Goal: Information Seeking & Learning: Learn about a topic

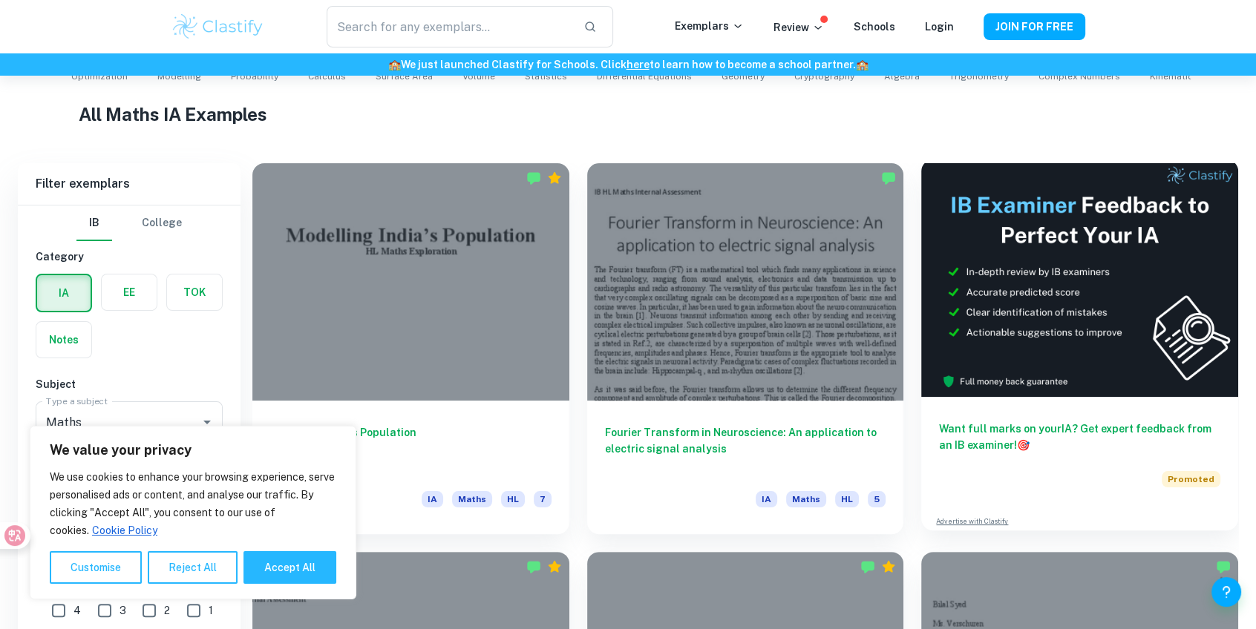
scroll to position [405, 0]
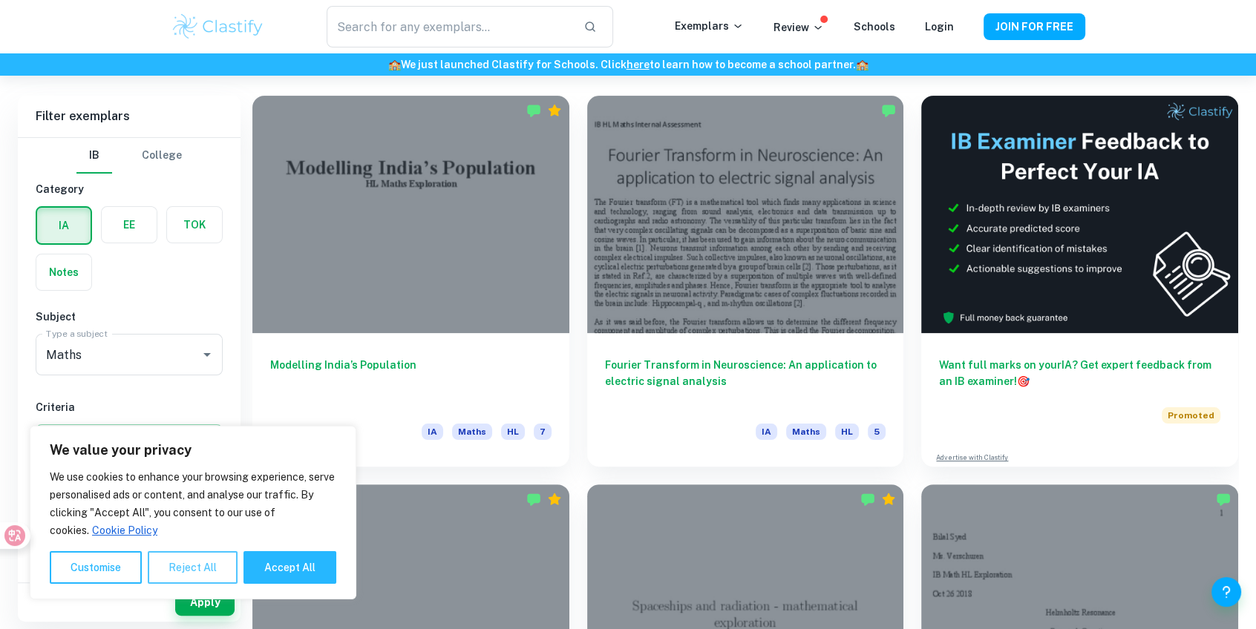
click at [186, 575] on button "Reject All" at bounding box center [193, 568] width 90 height 33
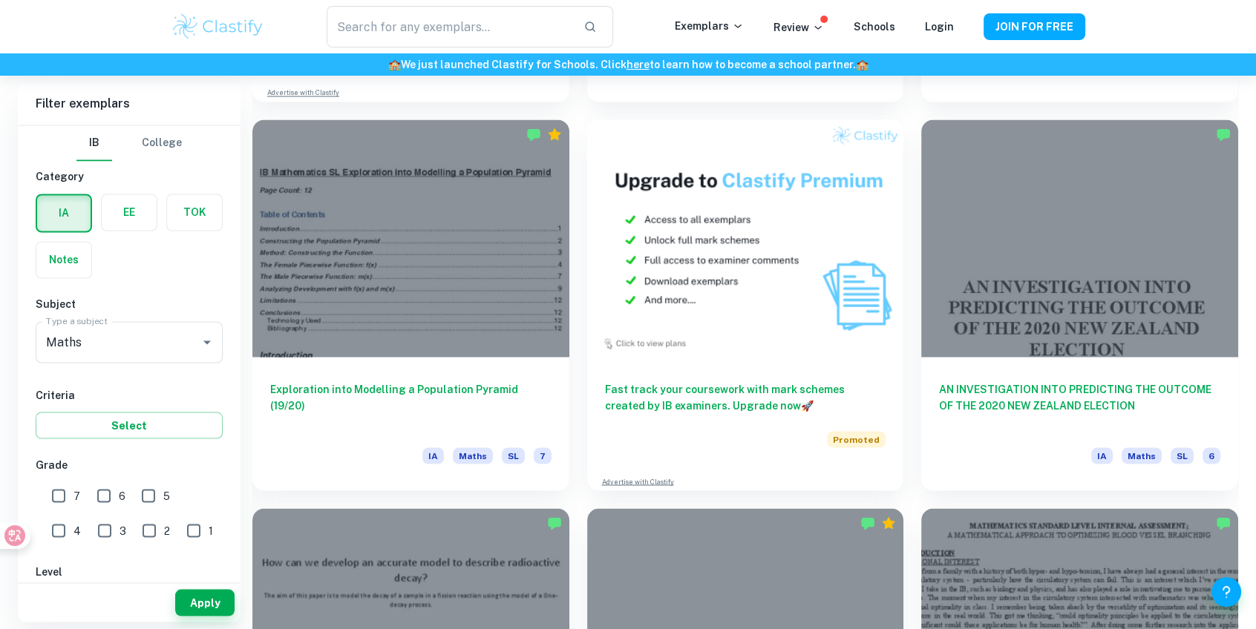
scroll to position [3509, 0]
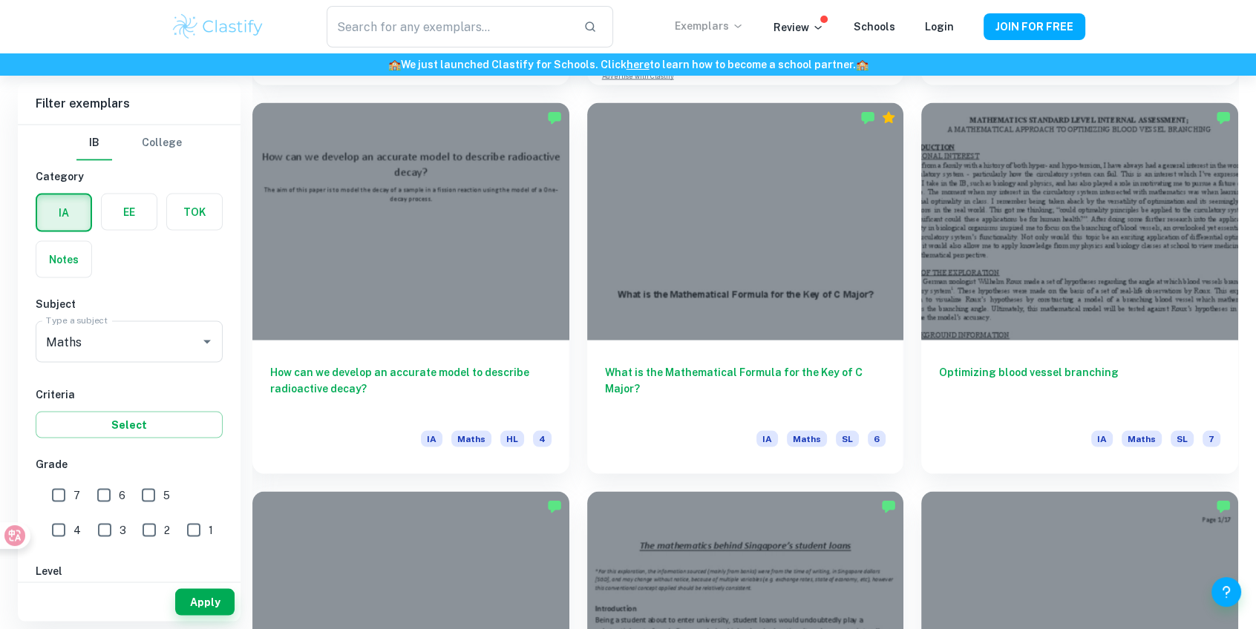
click at [718, 22] on p "Exemplars" at bounding box center [709, 26] width 69 height 16
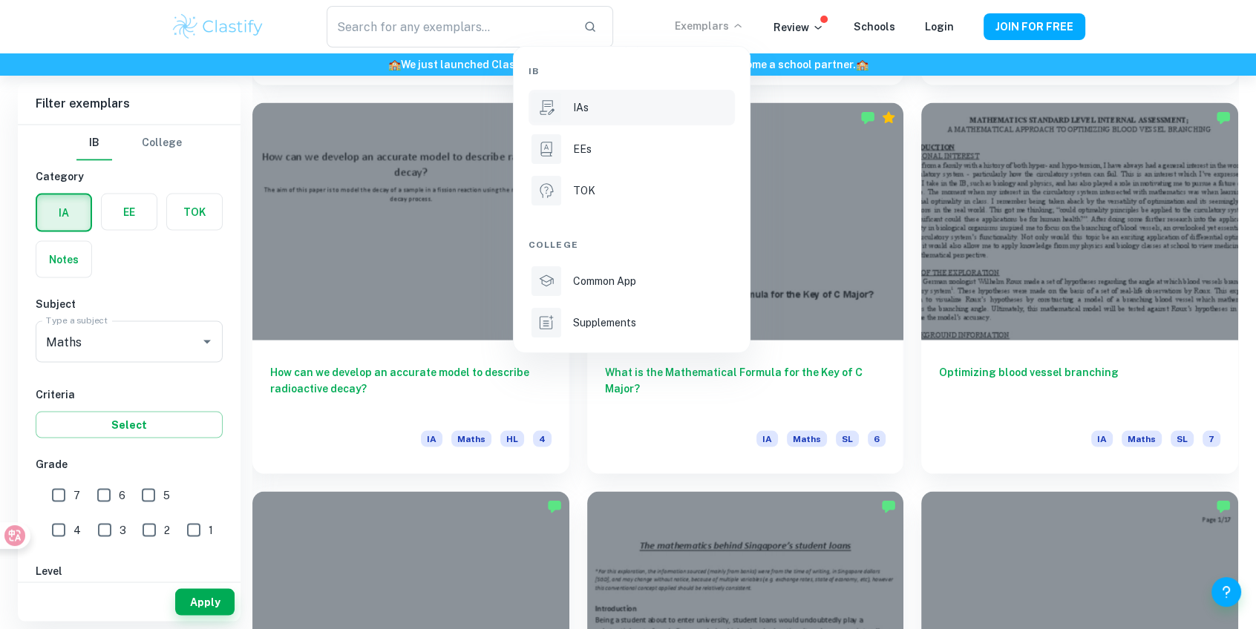
click at [653, 111] on div "IAs" at bounding box center [652, 107] width 159 height 16
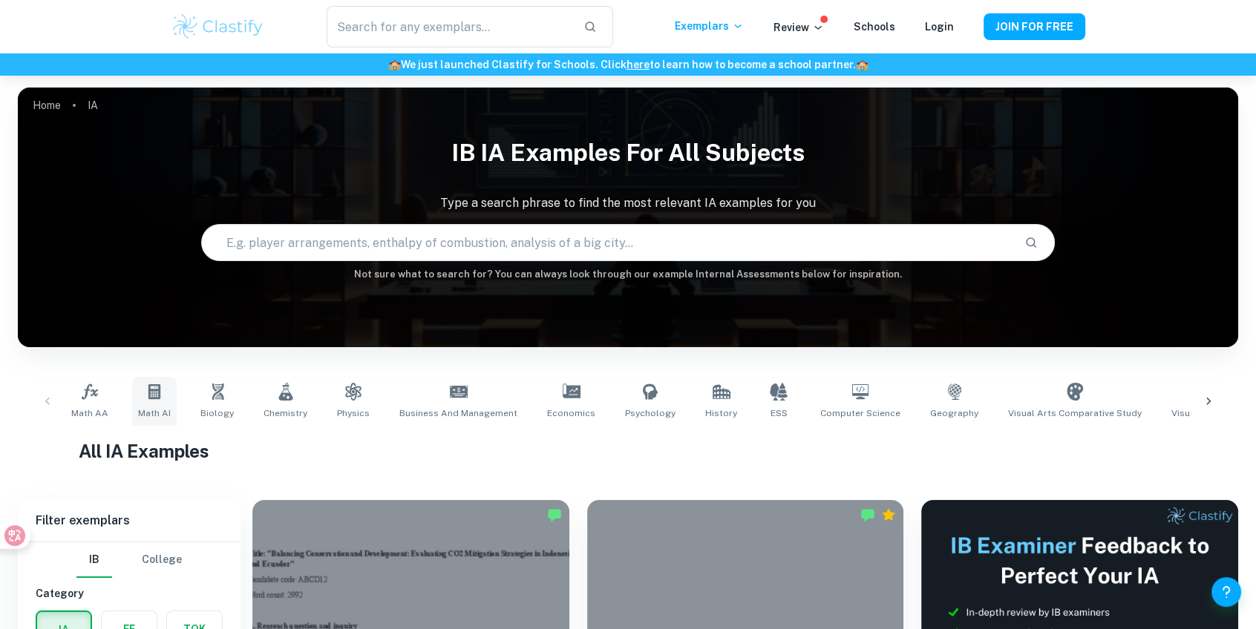
click at [162, 408] on span "Math AI" at bounding box center [154, 413] width 33 height 13
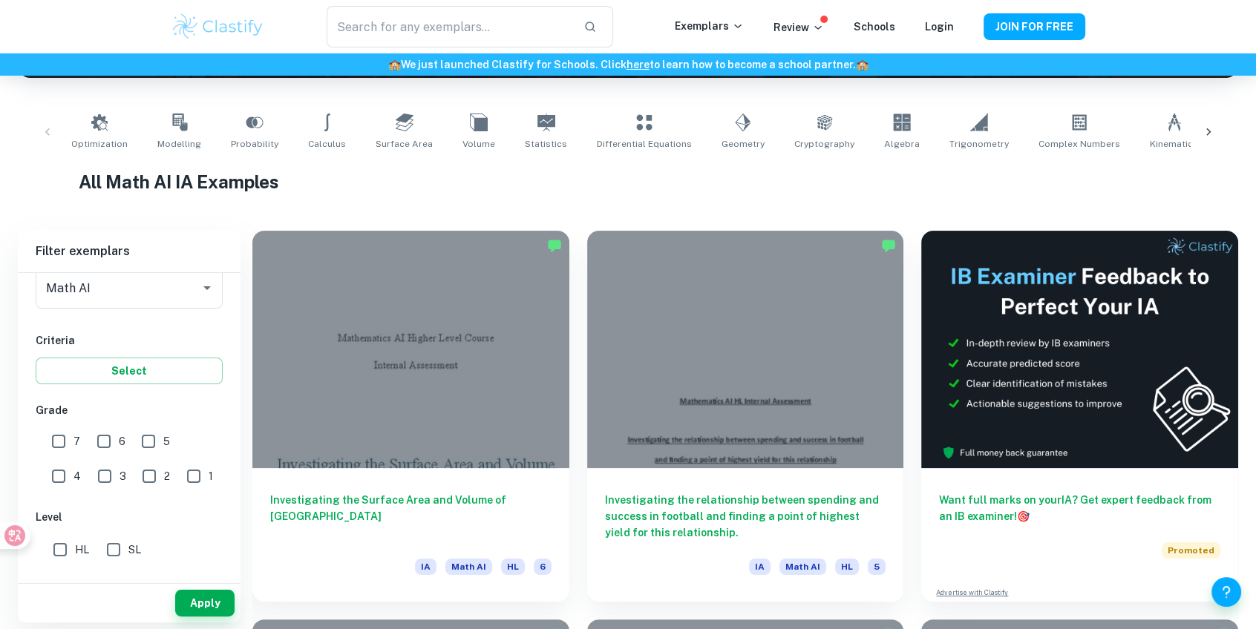
scroll to position [337, 0]
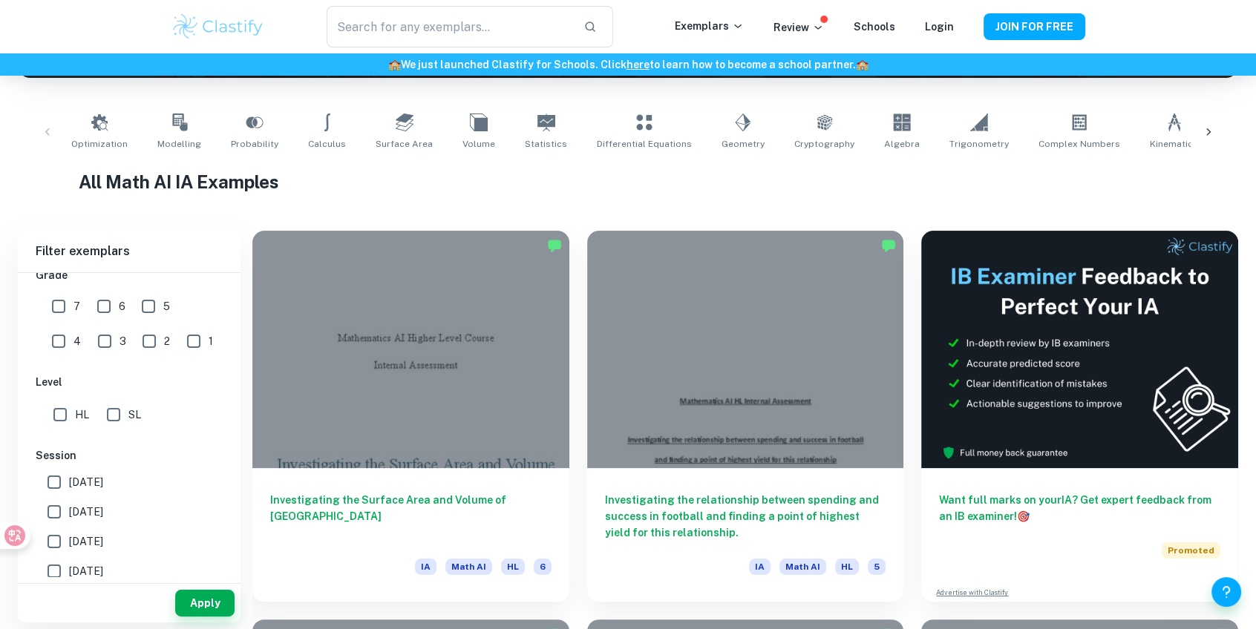
click at [60, 413] on input "HL" at bounding box center [60, 415] width 30 height 30
click at [61, 413] on input "HL" at bounding box center [60, 415] width 30 height 30
checkbox input "false"
click at [109, 413] on input "SL" at bounding box center [114, 415] width 30 height 30
checkbox input "true"
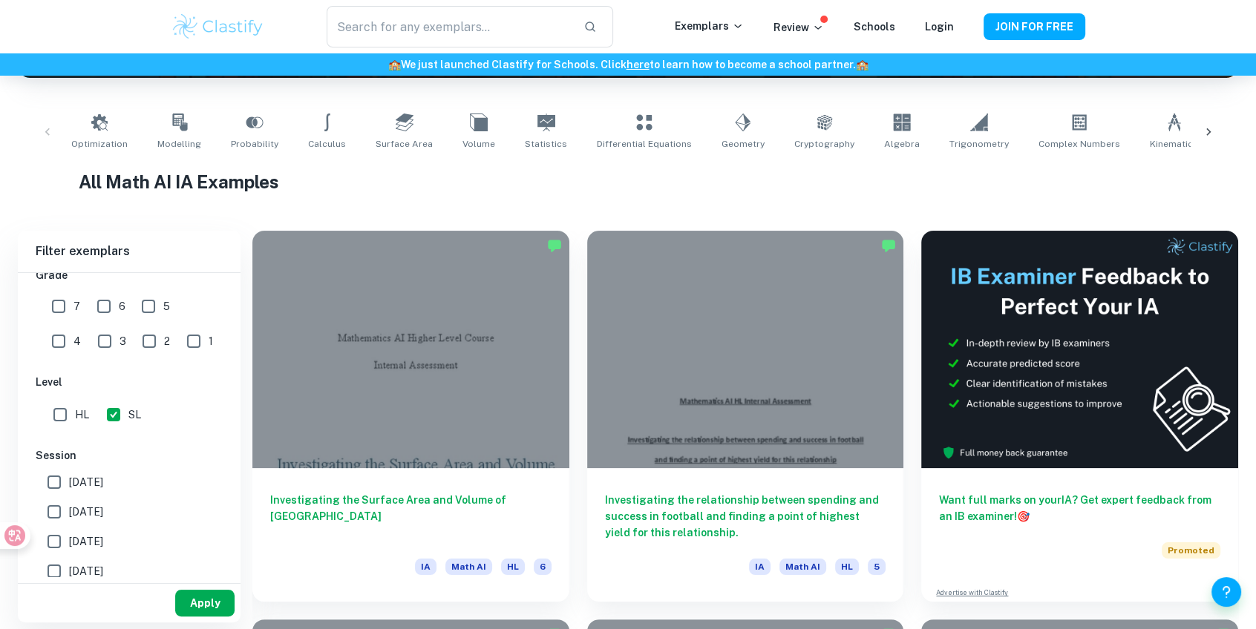
click at [213, 595] on button "Apply" at bounding box center [204, 603] width 59 height 27
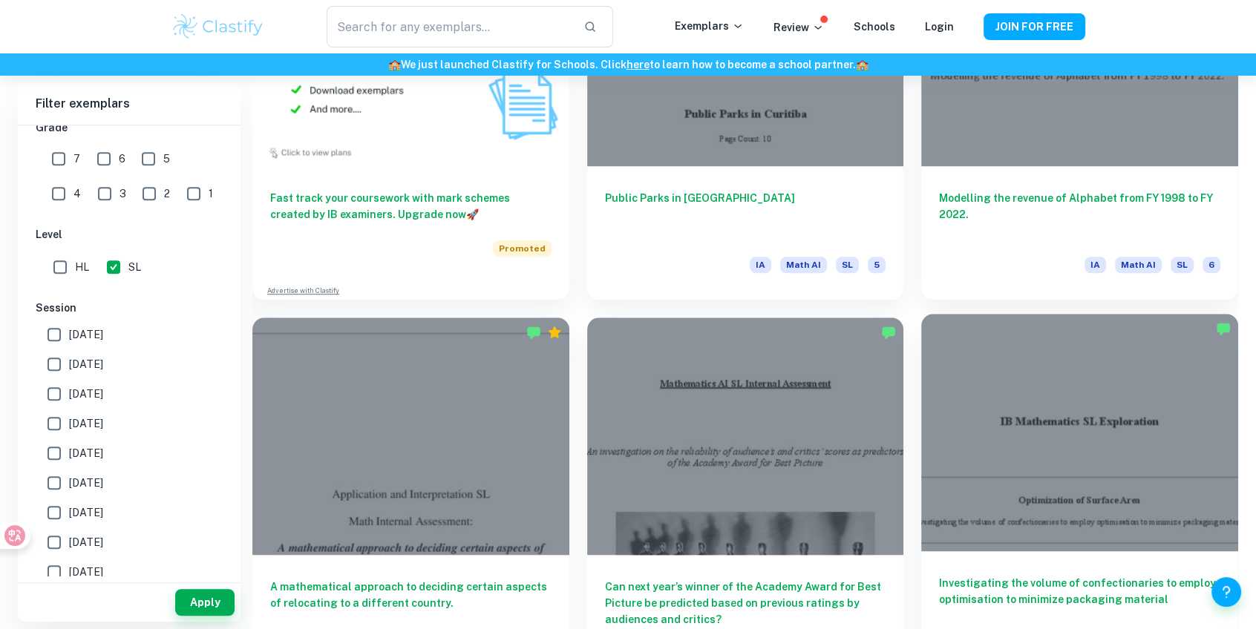
scroll to position [1417, 0]
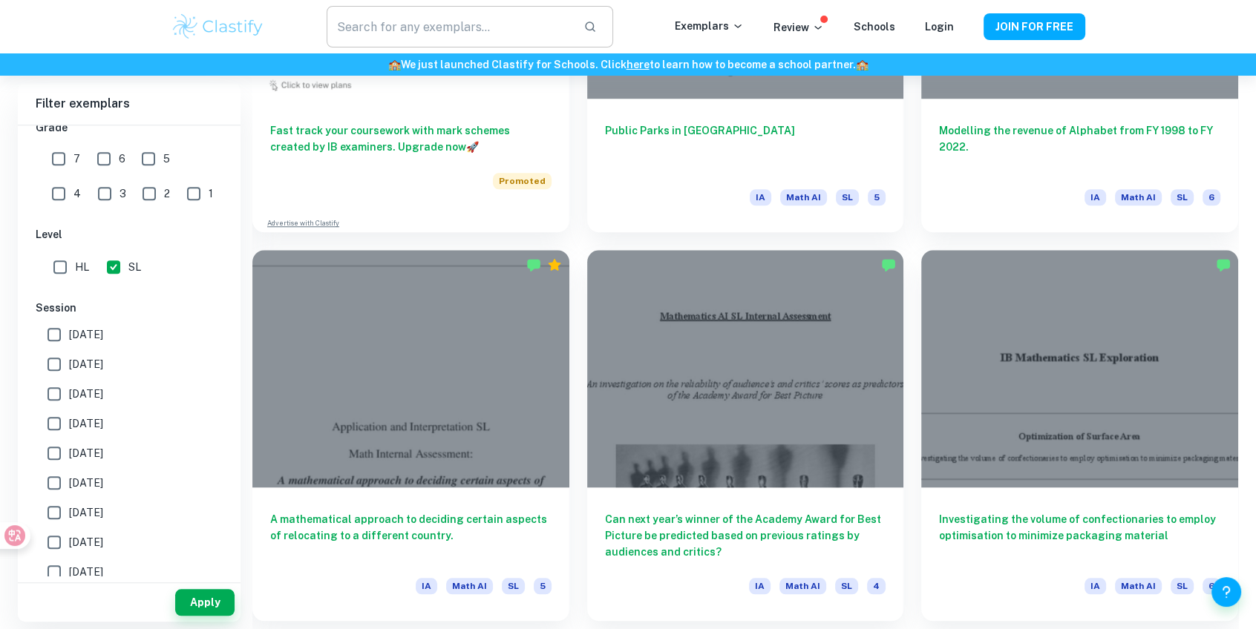
click at [463, 46] on input "text" at bounding box center [449, 27] width 245 height 42
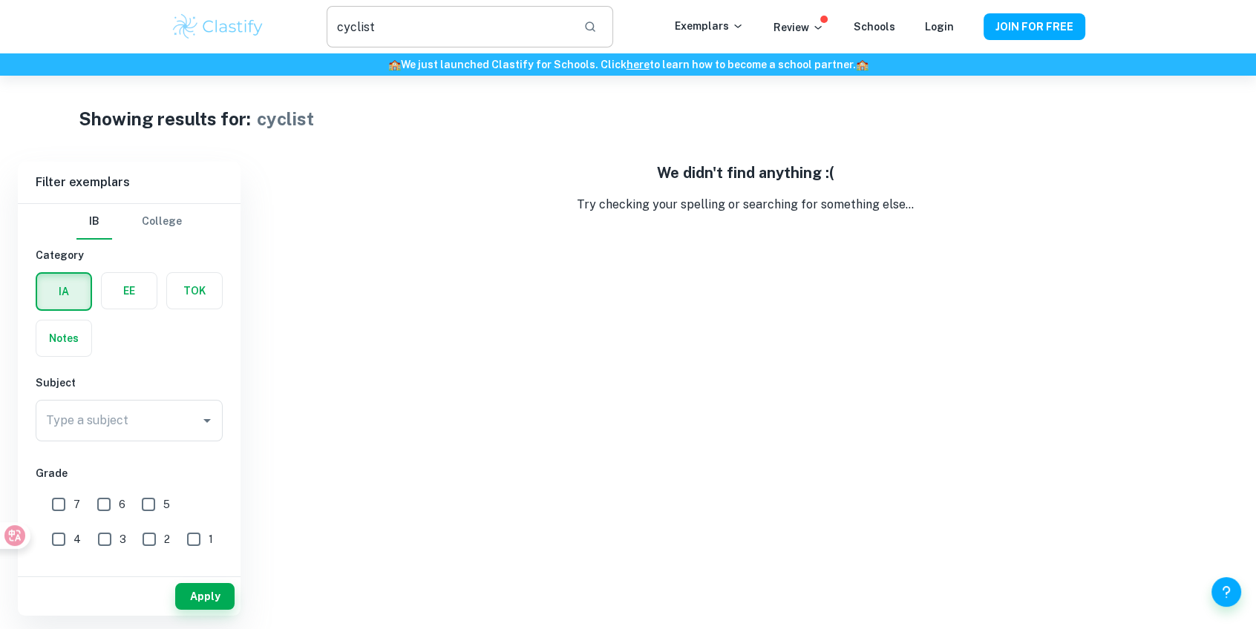
click at [462, 44] on input "cyclist" at bounding box center [449, 27] width 245 height 42
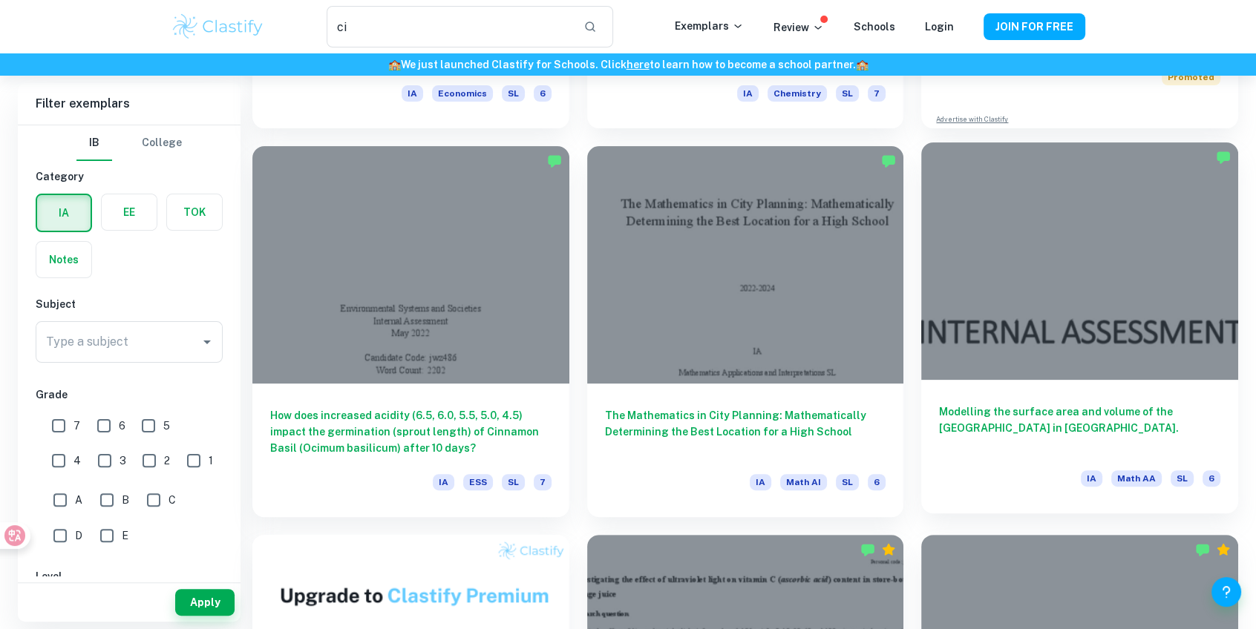
scroll to position [472, 0]
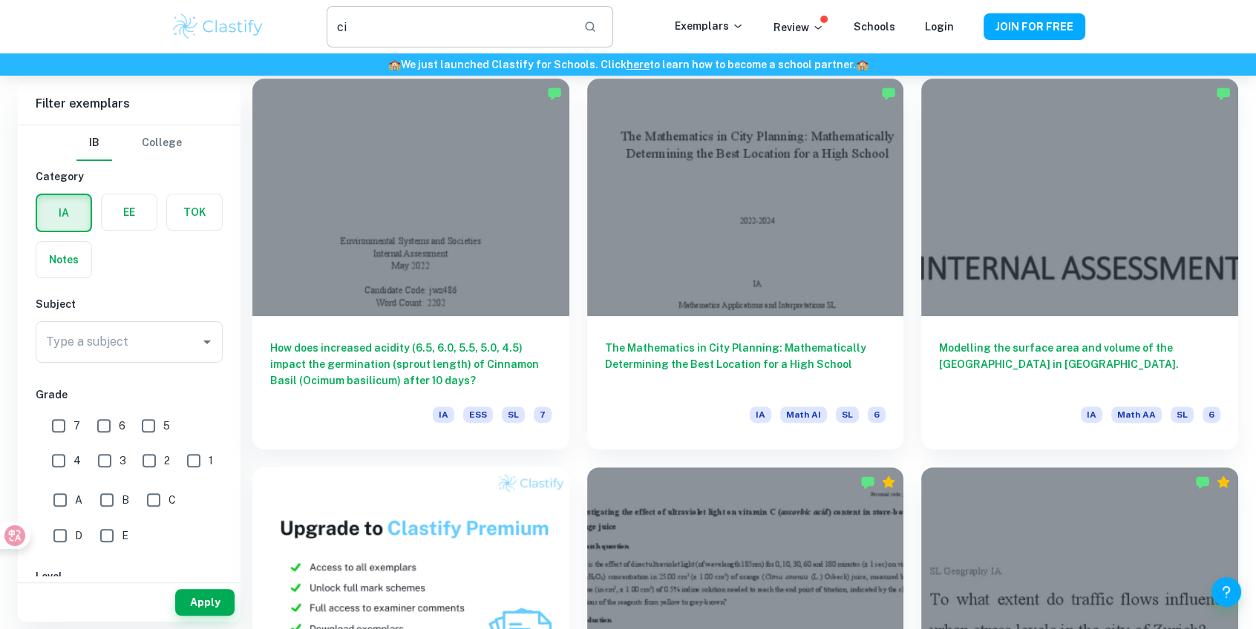
click at [468, 32] on input "ci" at bounding box center [449, 27] width 245 height 42
type input "cy"
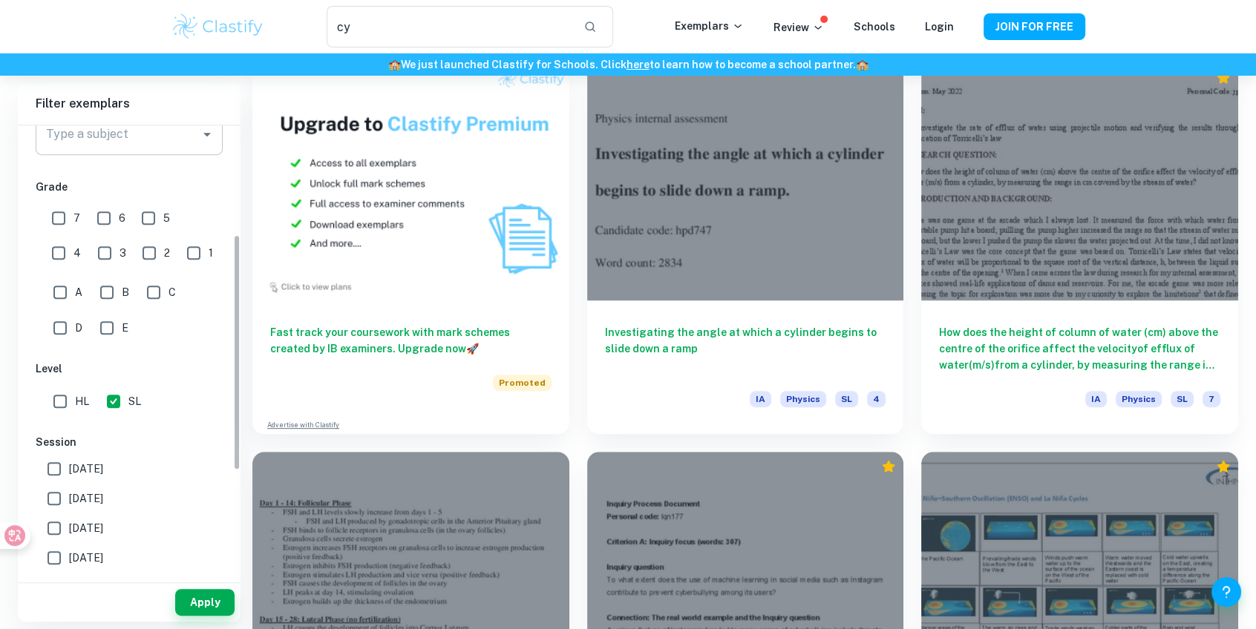
scroll to position [73, 0]
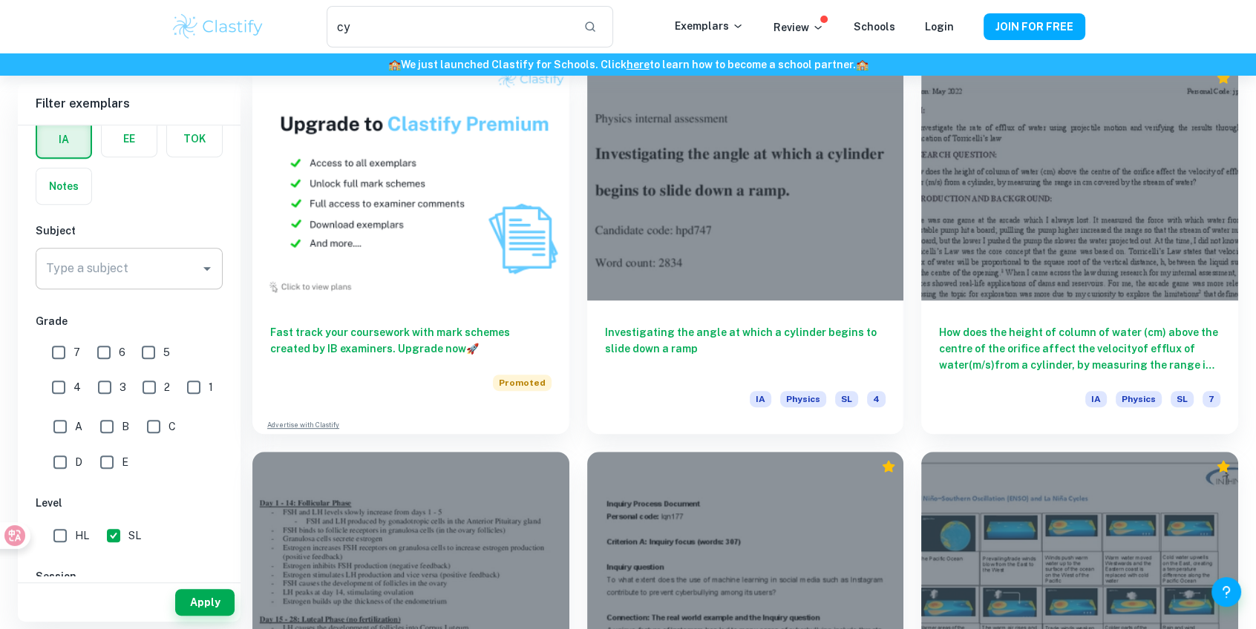
click at [105, 278] on input "Type a subject" at bounding box center [117, 269] width 151 height 28
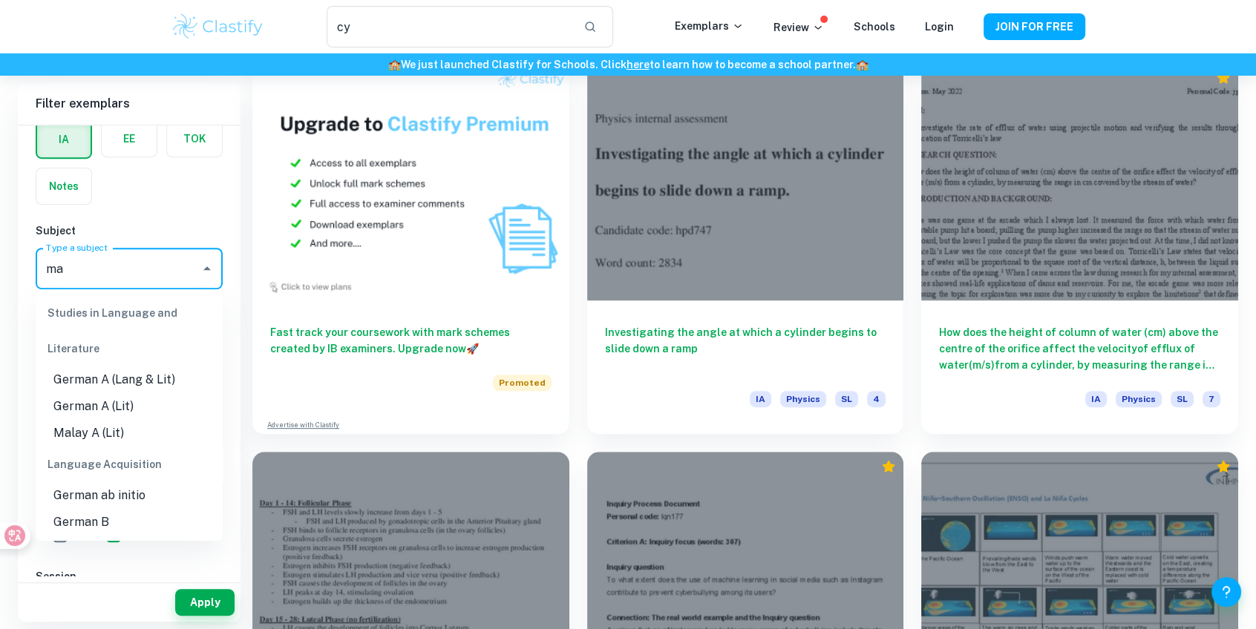
type input "m"
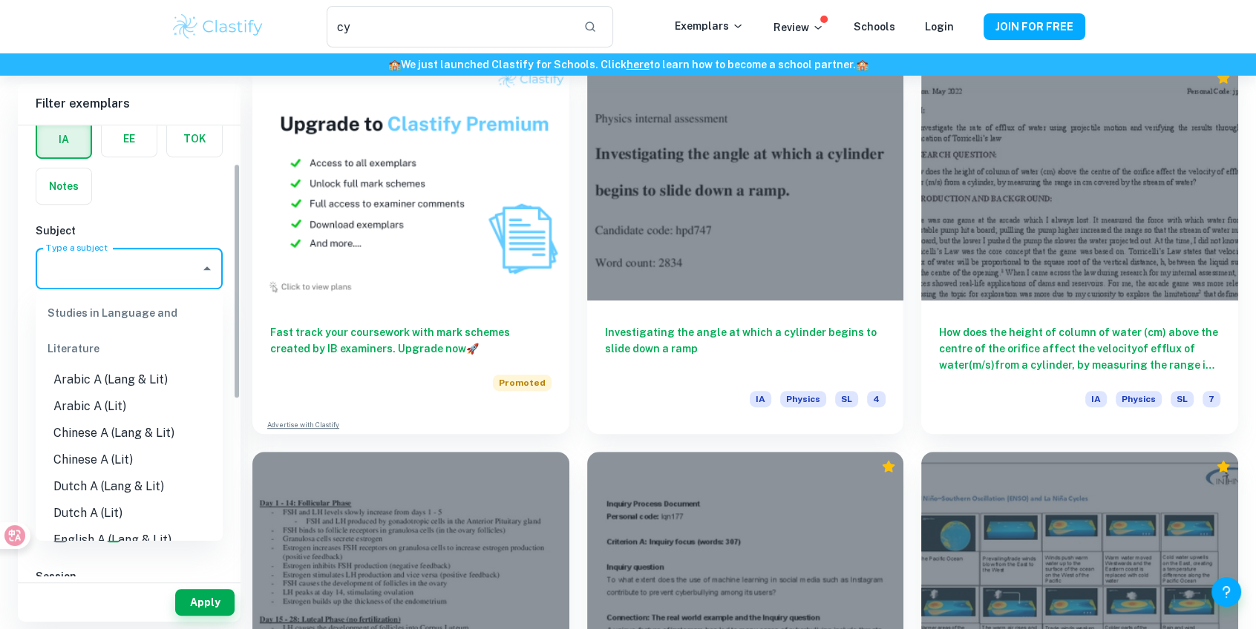
click at [163, 221] on div "IB College Category IA EE TOK Notes Subject Type a subject Type a subject Grade…" at bounding box center [129, 483] width 223 height 863
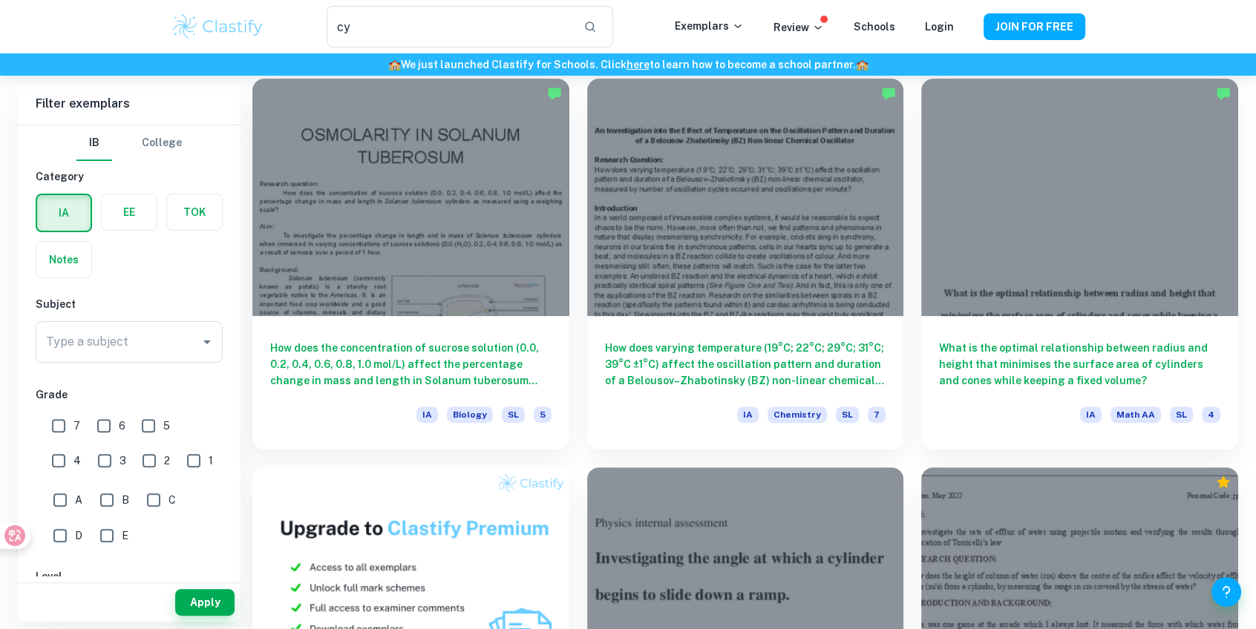
scroll to position [0, 0]
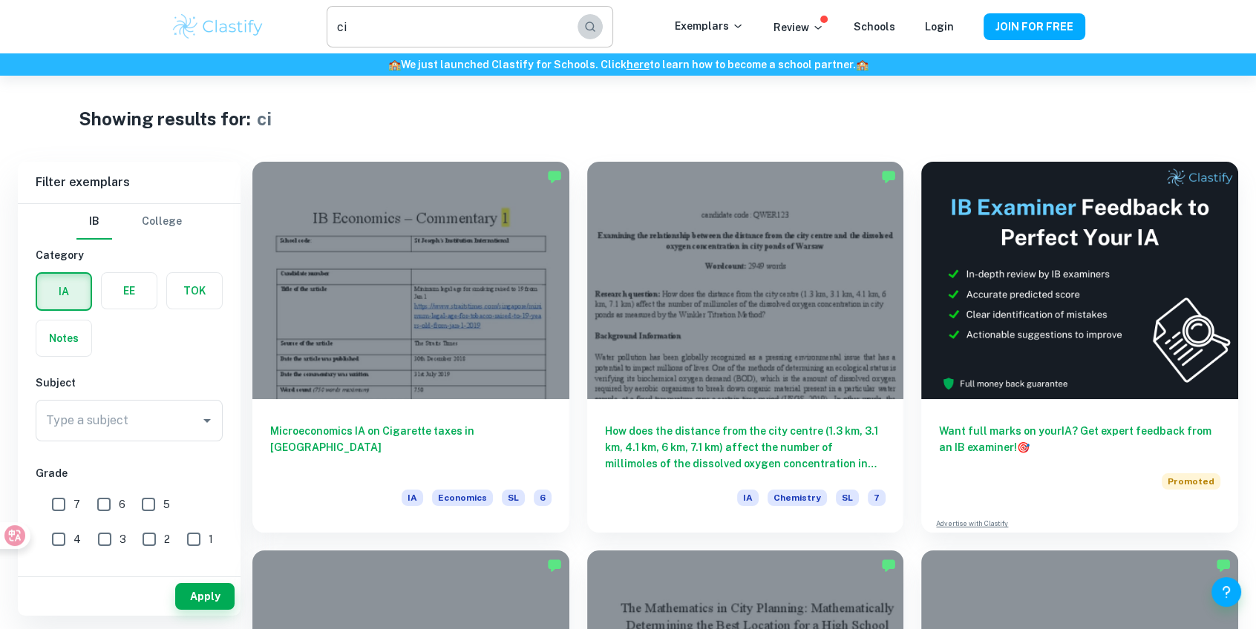
click at [589, 35] on button "button" at bounding box center [589, 26] width 25 height 25
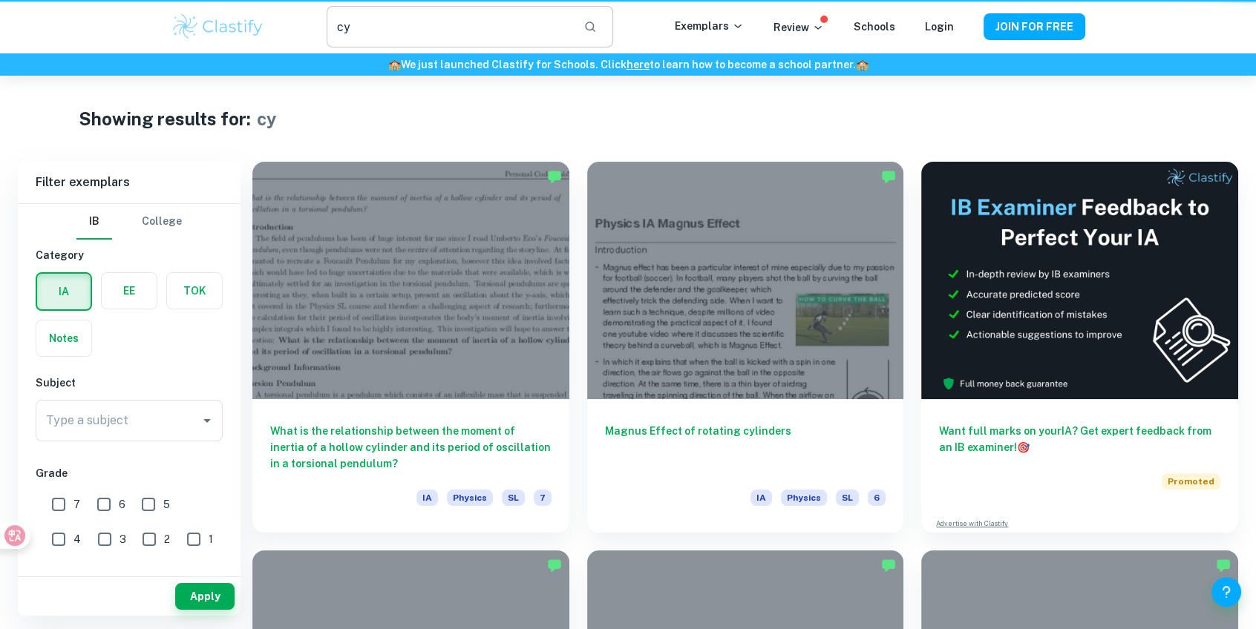
click at [507, 0] on div "cy ​ Exemplars Review Schools Login JOIN FOR FREE" at bounding box center [628, 26] width 1256 height 53
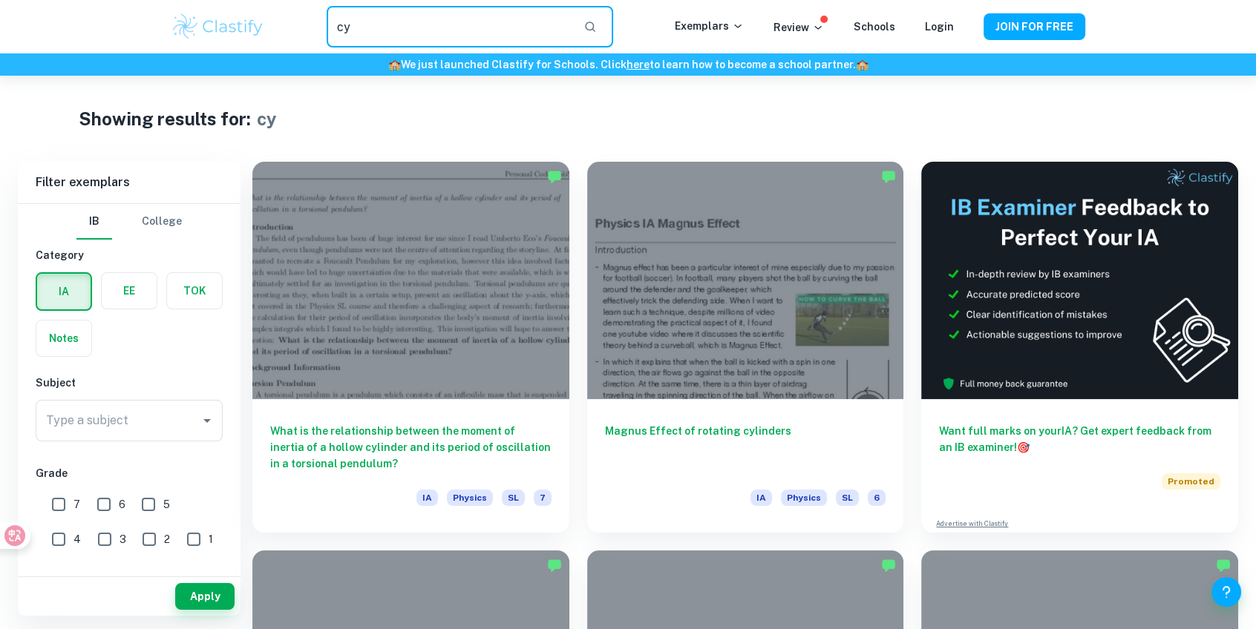
click at [500, 22] on input "cy" at bounding box center [449, 27] width 245 height 42
type input "c"
click at [712, 22] on p "Exemplars" at bounding box center [709, 26] width 69 height 16
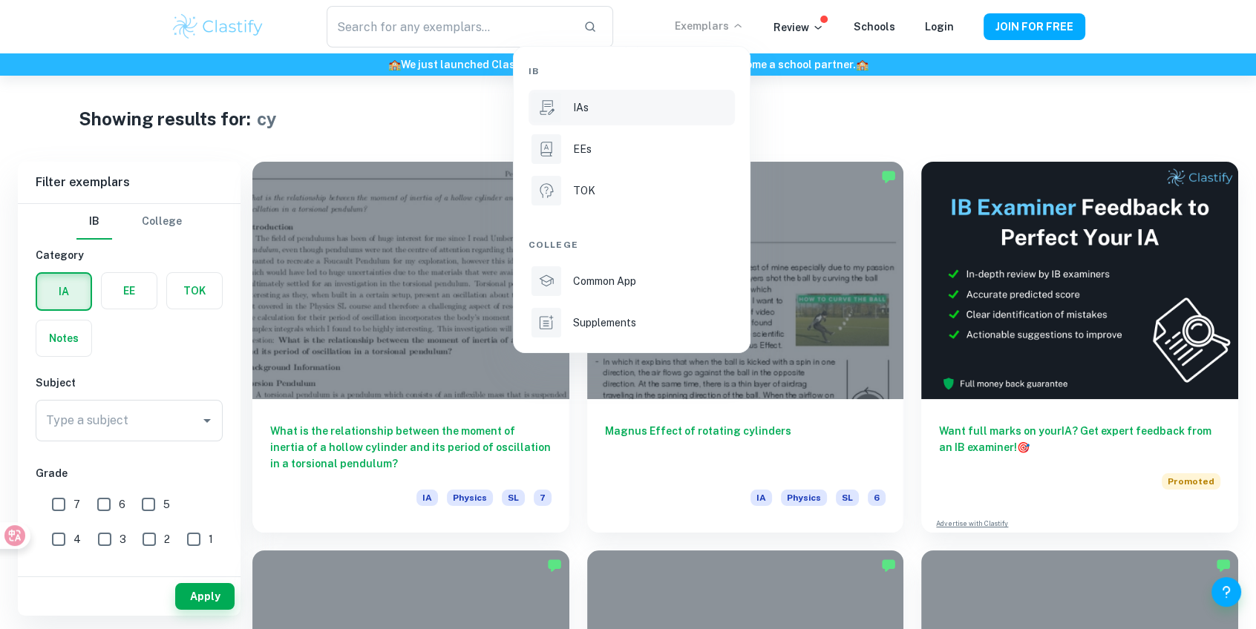
click at [633, 101] on div "IAs" at bounding box center [652, 107] width 159 height 16
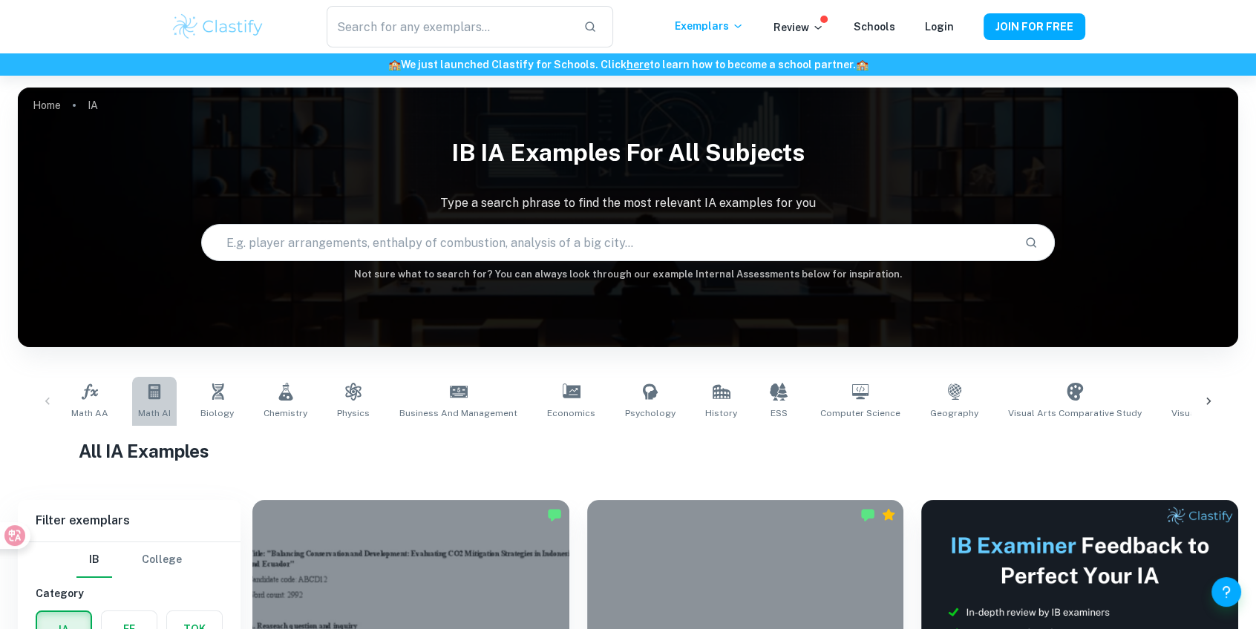
click at [171, 401] on link "Math AI" at bounding box center [154, 401] width 45 height 49
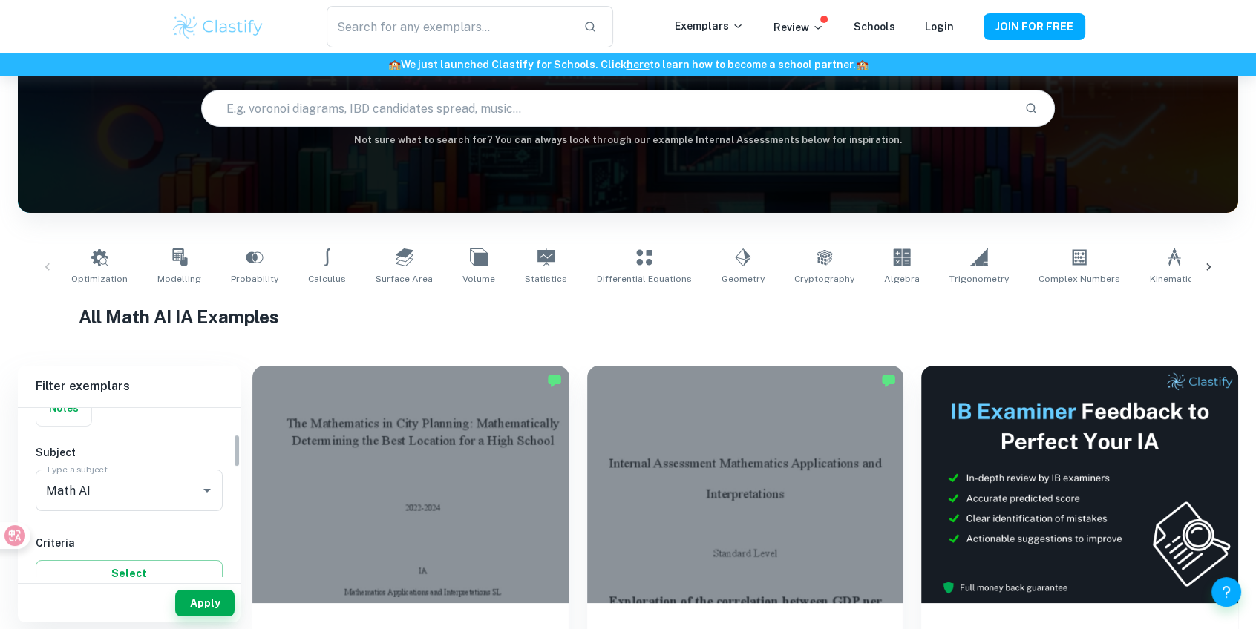
scroll to position [337, 0]
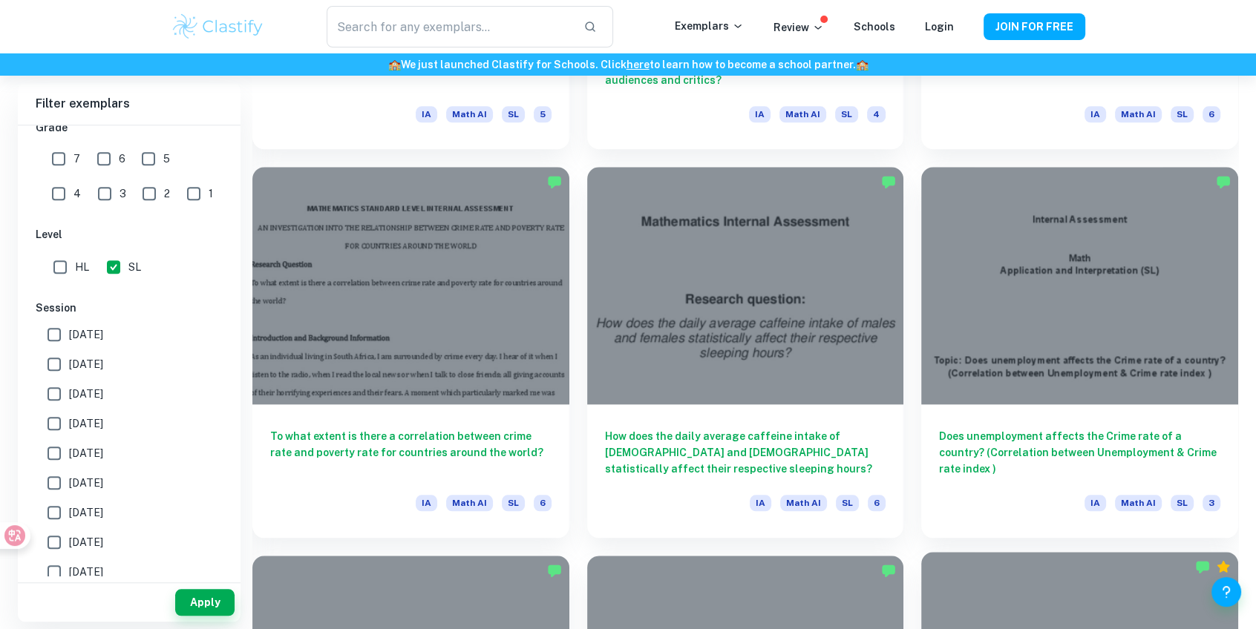
scroll to position [2227, 0]
